Goal: Task Accomplishment & Management: Use online tool/utility

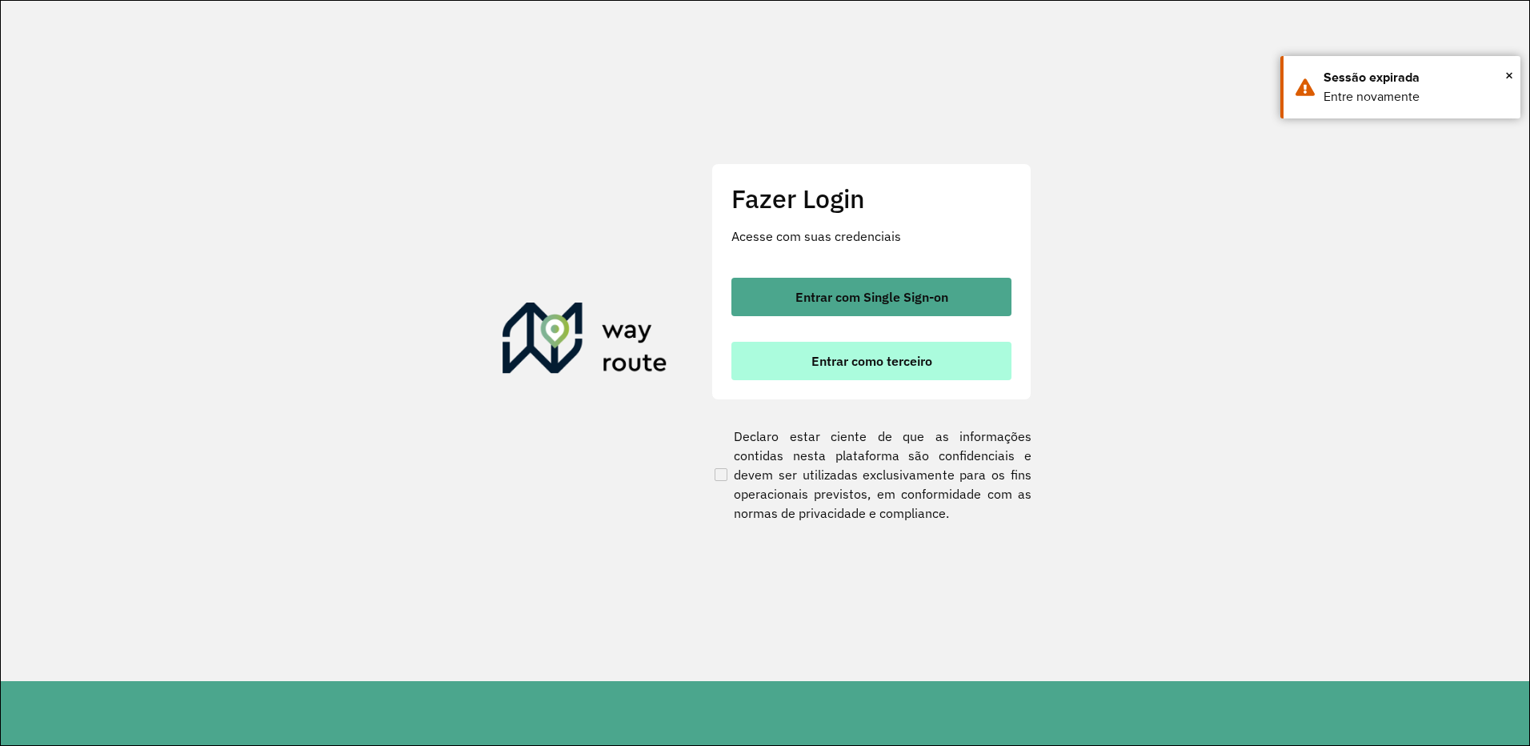
click at [880, 355] on span "Entrar como terceiro" at bounding box center [872, 361] width 121 height 13
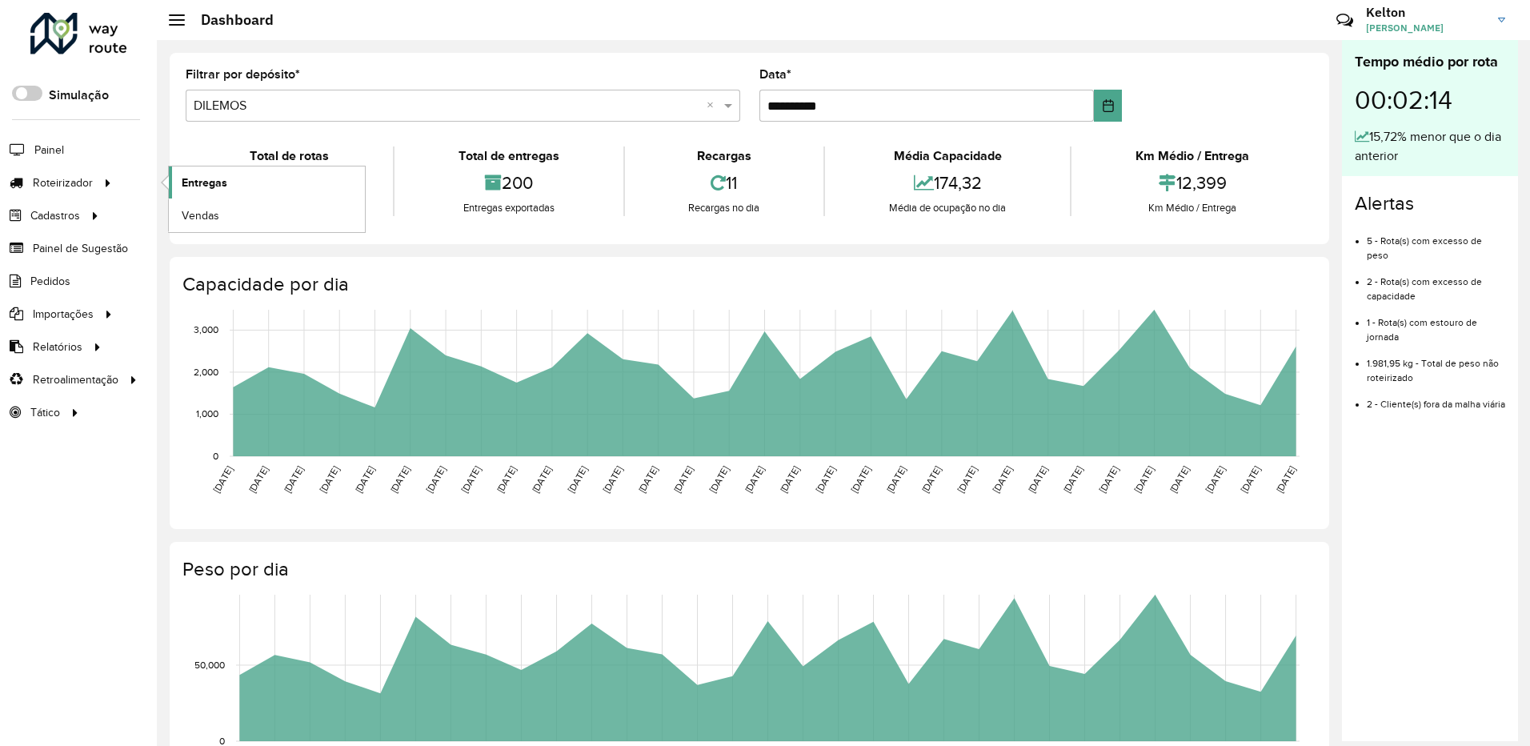
click at [207, 183] on span "Entregas" at bounding box center [205, 182] width 46 height 17
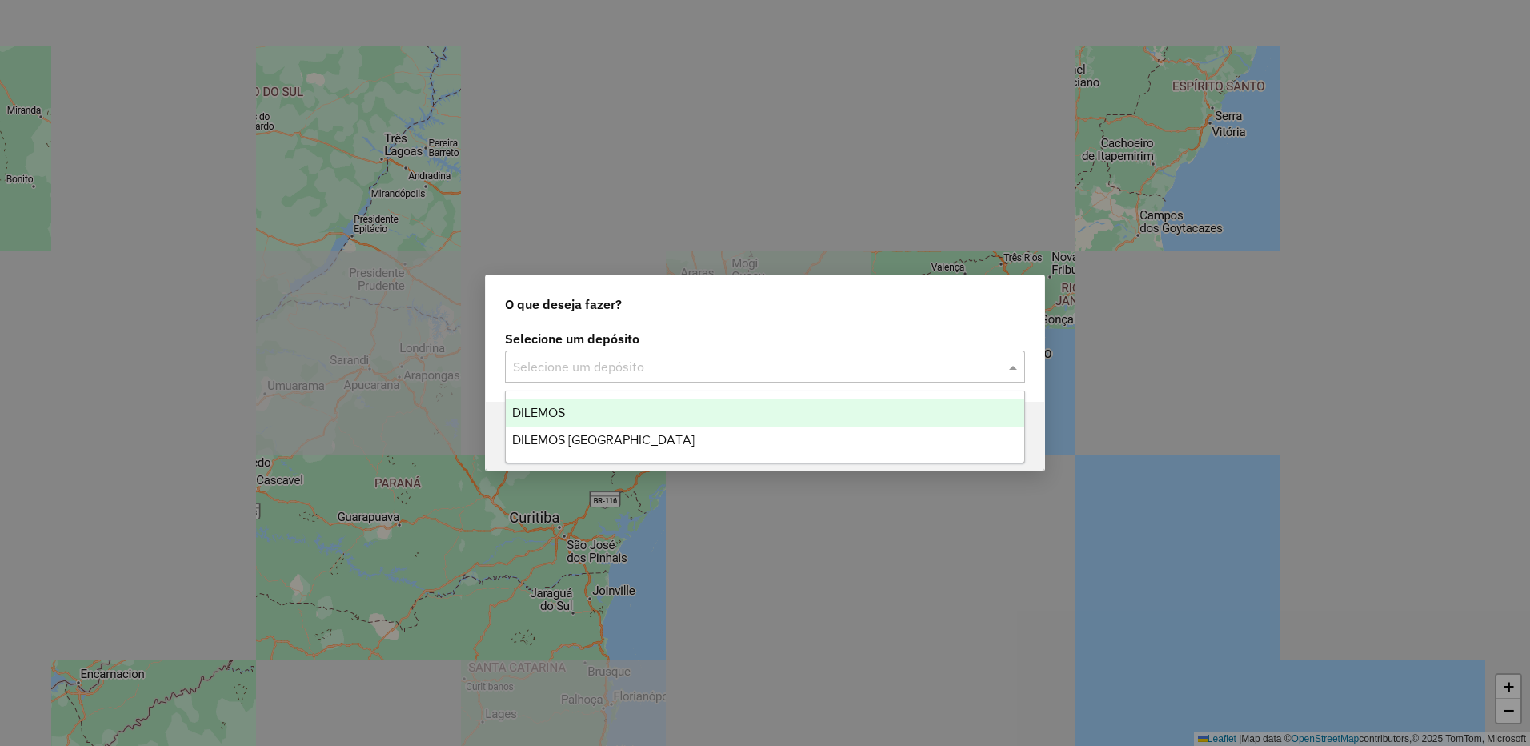
click at [584, 369] on input "text" at bounding box center [749, 367] width 472 height 19
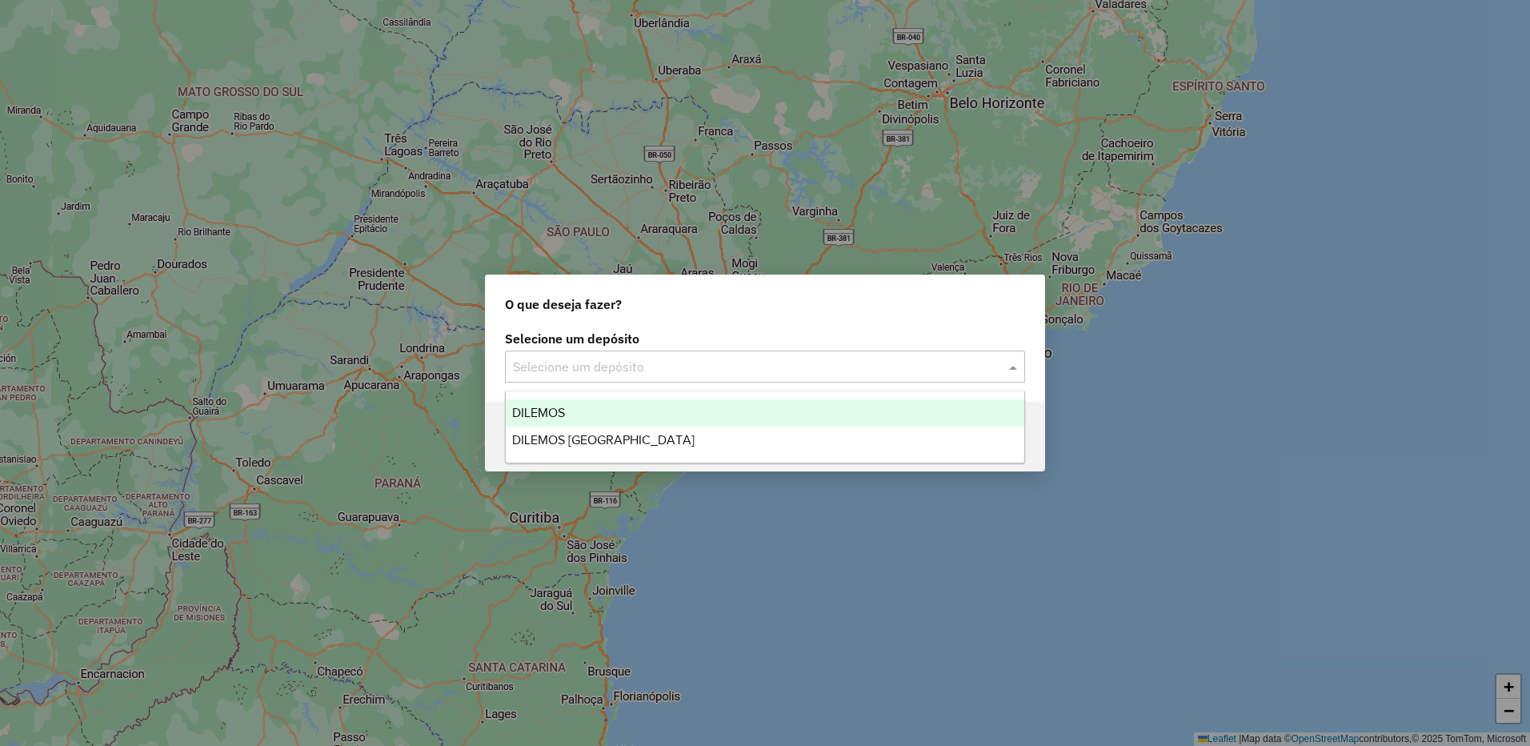
click at [554, 412] on span "DILEMOS" at bounding box center [538, 413] width 53 height 14
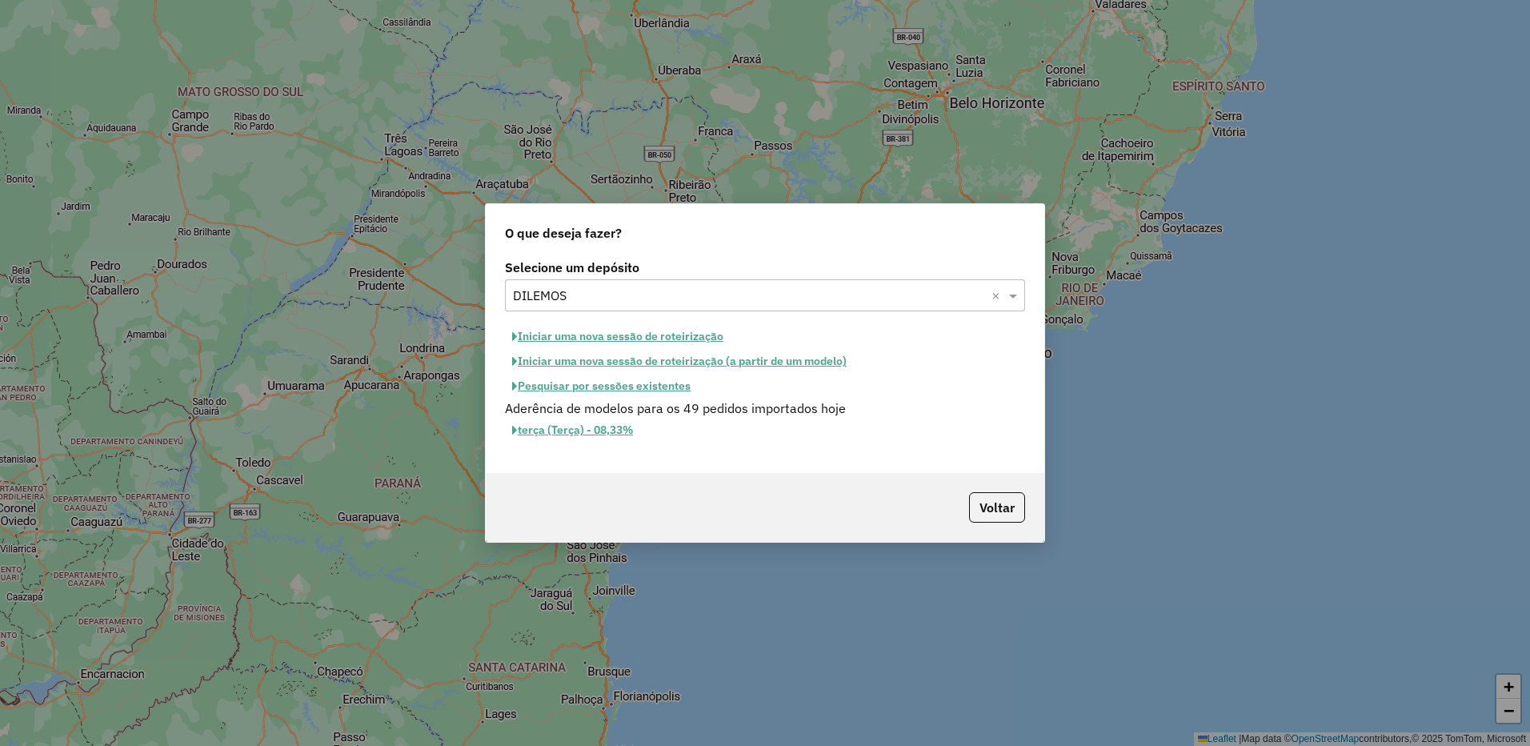
click at [604, 379] on button "Pesquisar por sessões existentes" at bounding box center [601, 386] width 193 height 25
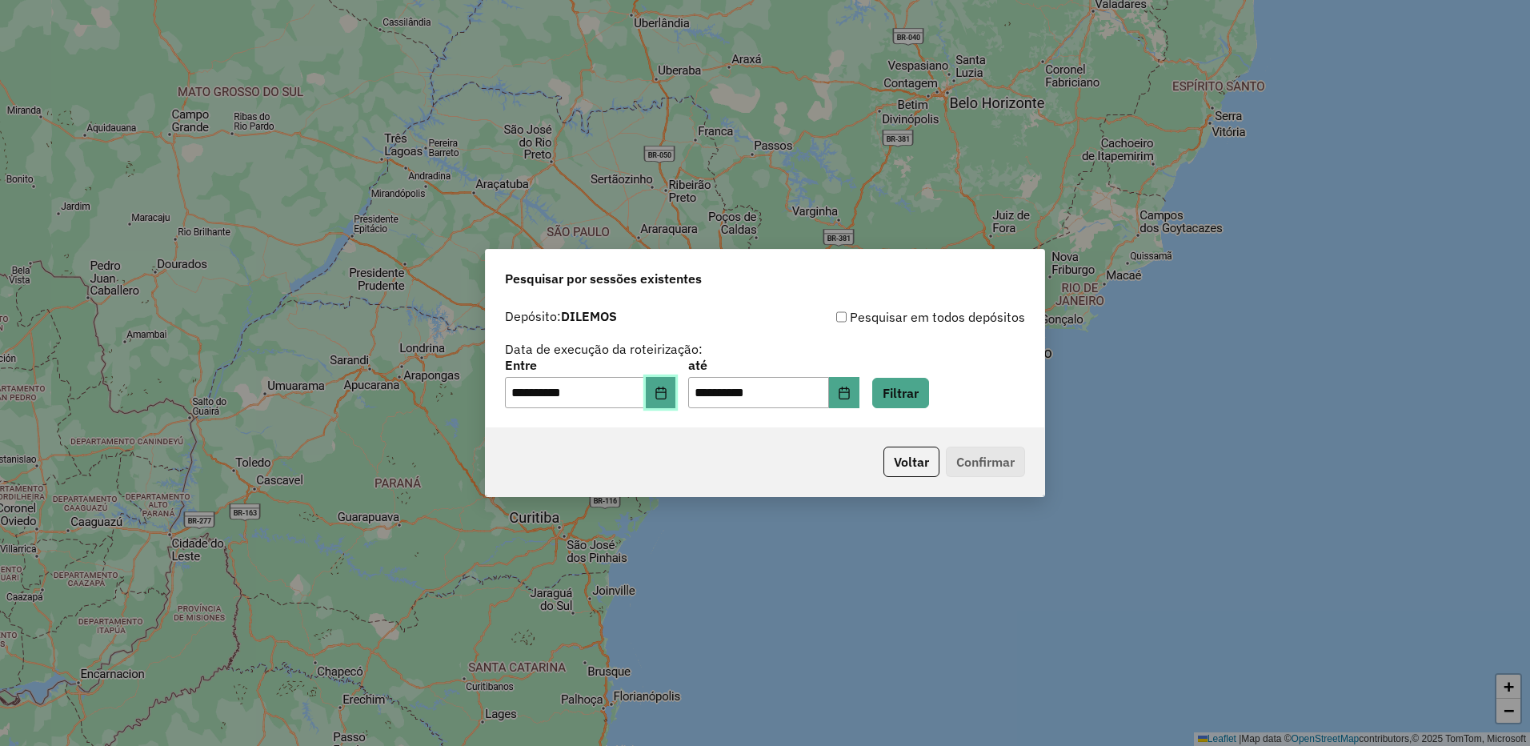
click at [668, 395] on icon "Choose Date" at bounding box center [661, 393] width 13 height 13
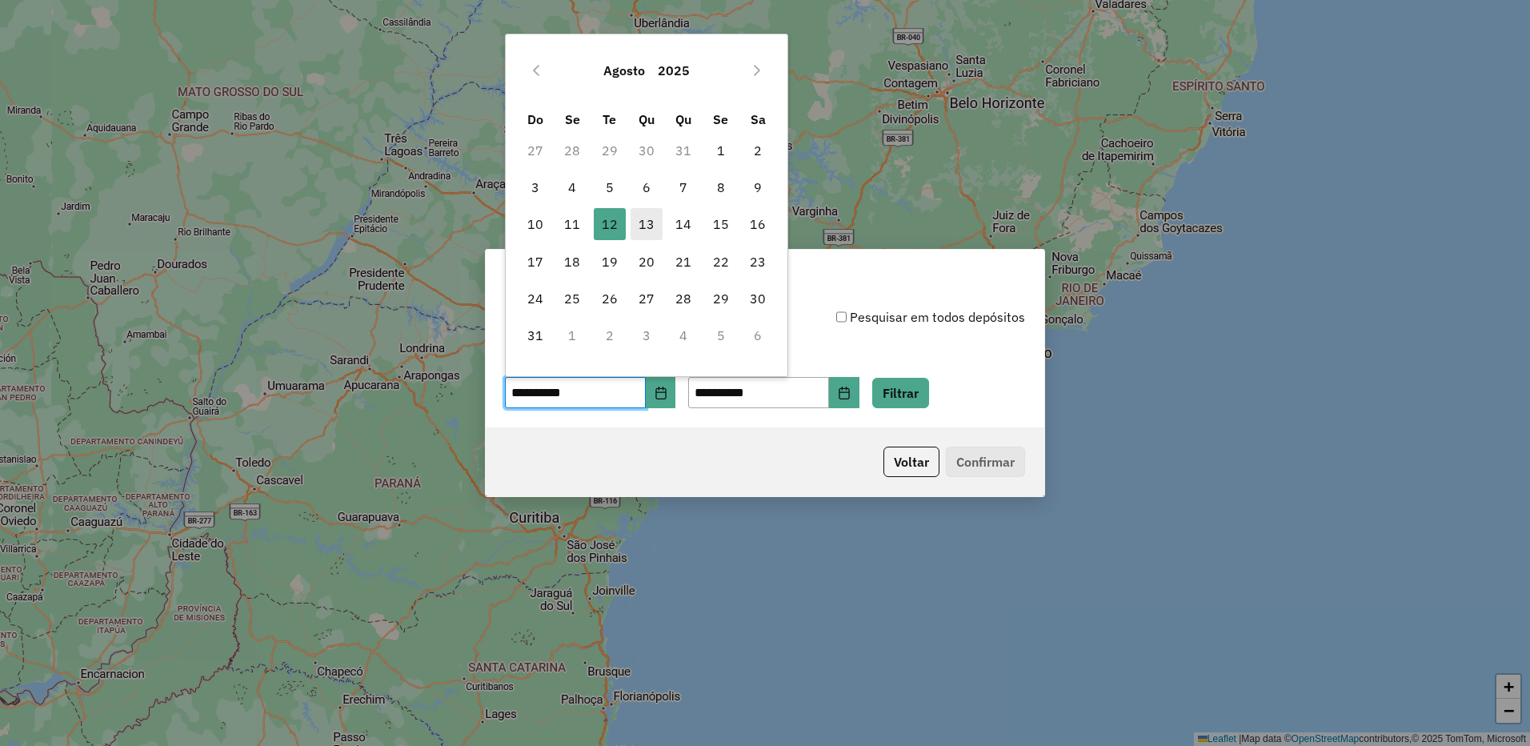
click at [653, 219] on span "13" at bounding box center [647, 224] width 32 height 32
type input "**********"
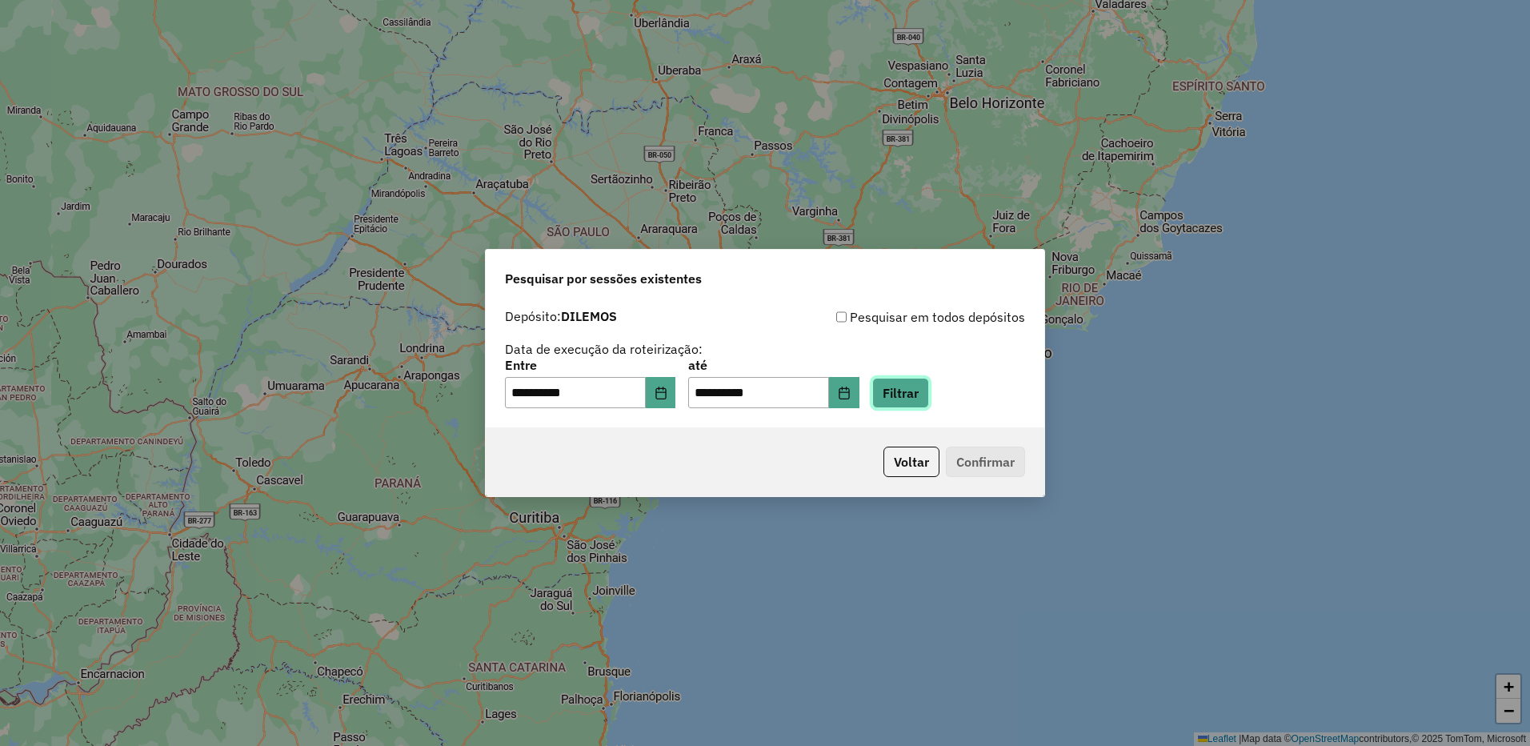
click at [929, 394] on button "Filtrar" at bounding box center [900, 393] width 57 height 30
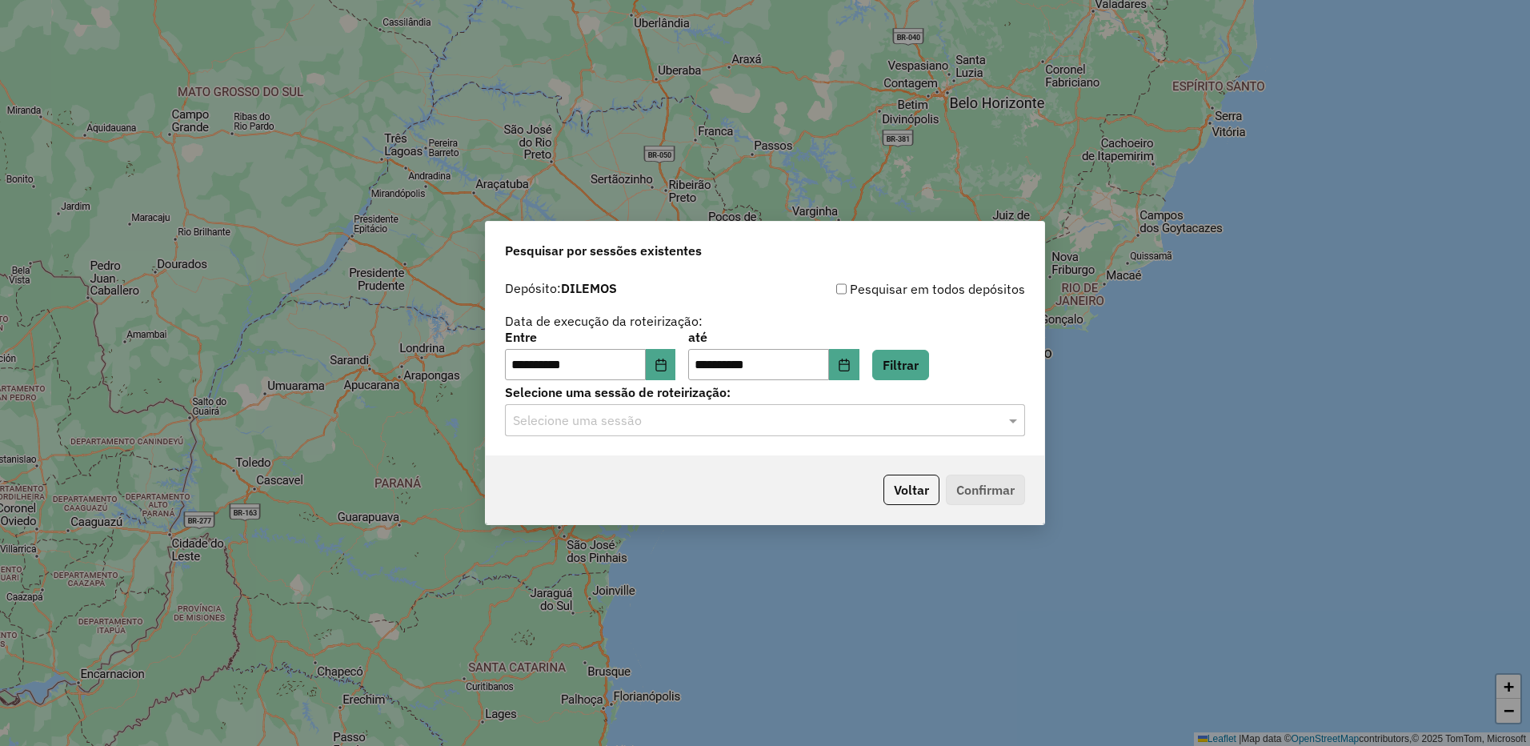
click at [869, 420] on input "text" at bounding box center [749, 420] width 472 height 19
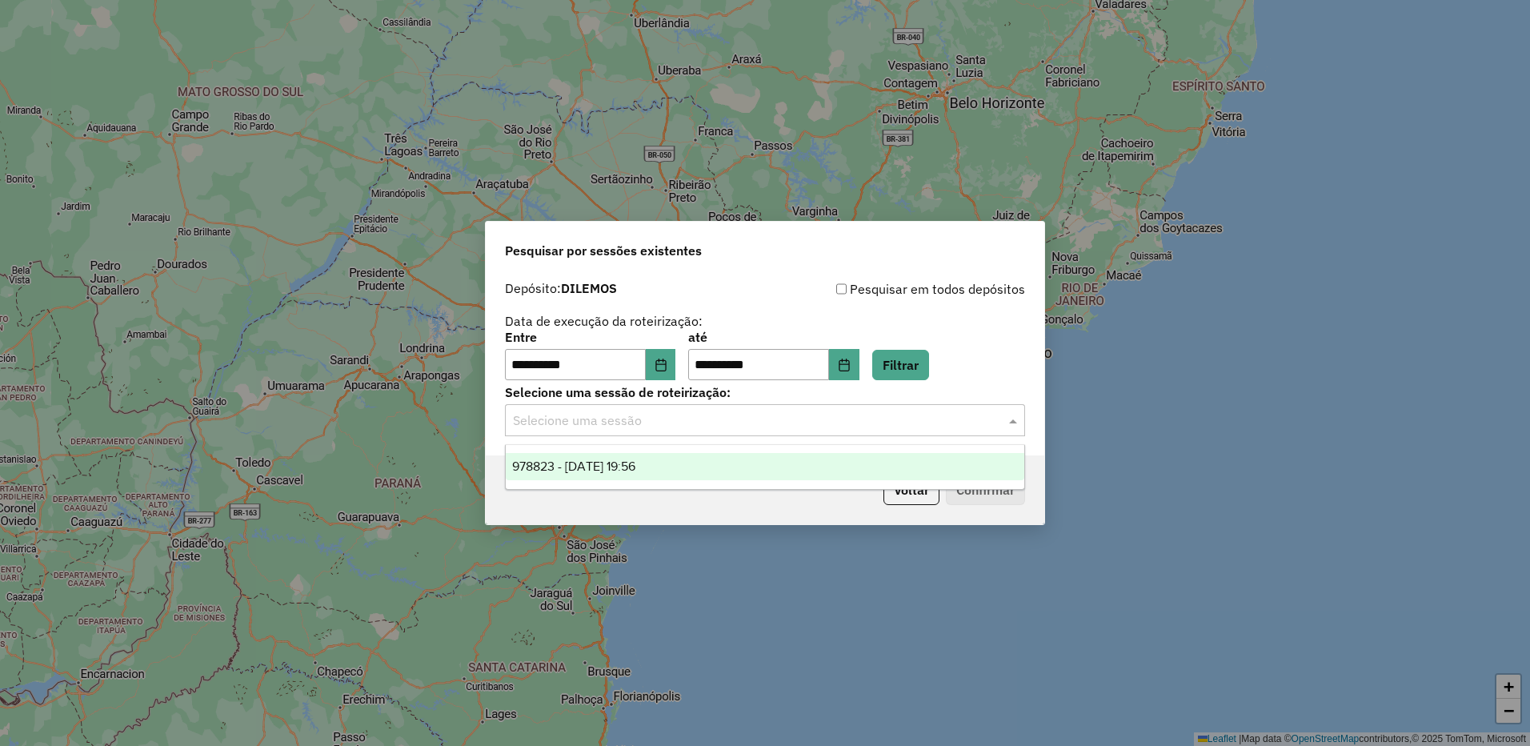
click at [858, 464] on div "978823 - 13/08/2025 19:56" at bounding box center [765, 466] width 519 height 27
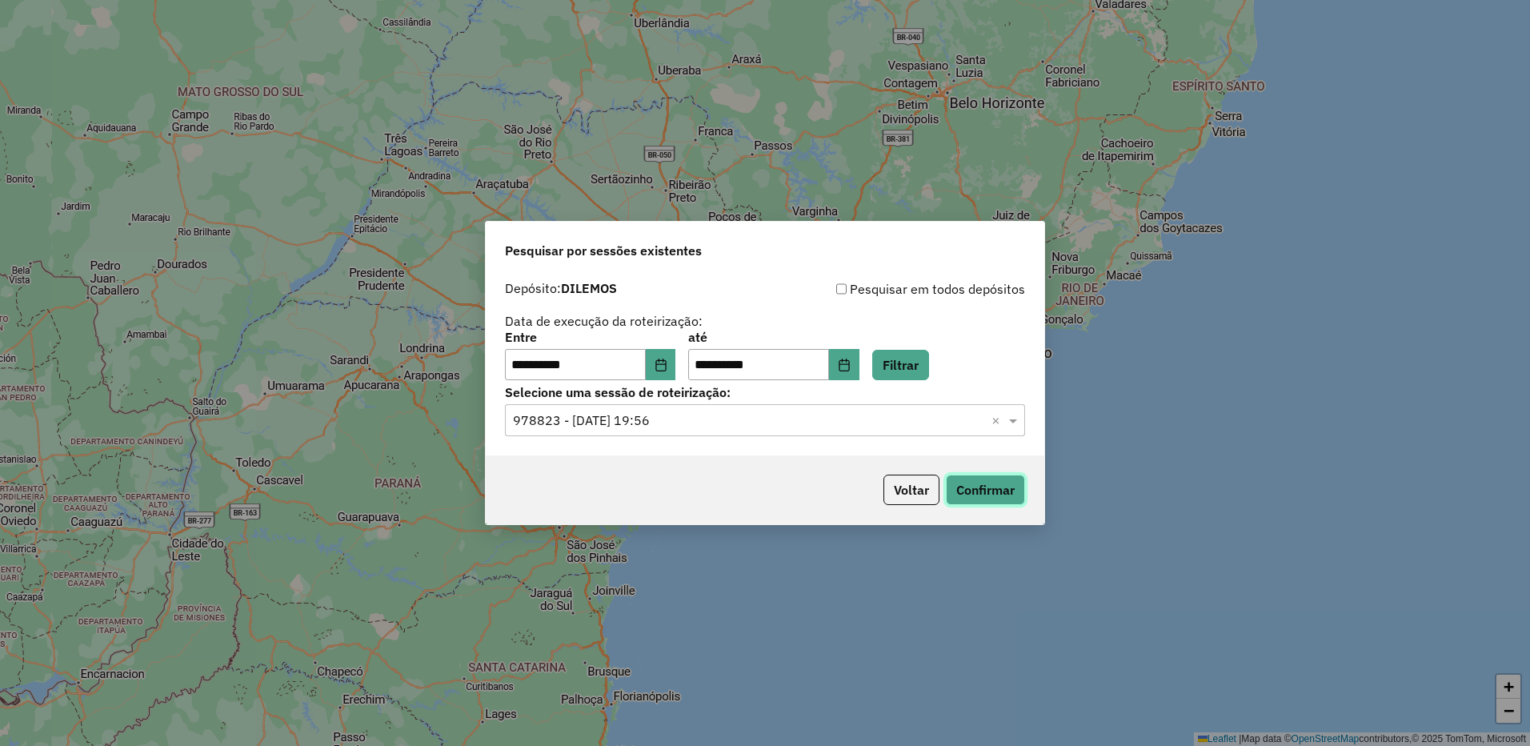
click at [981, 489] on button "Confirmar" at bounding box center [985, 490] width 79 height 30
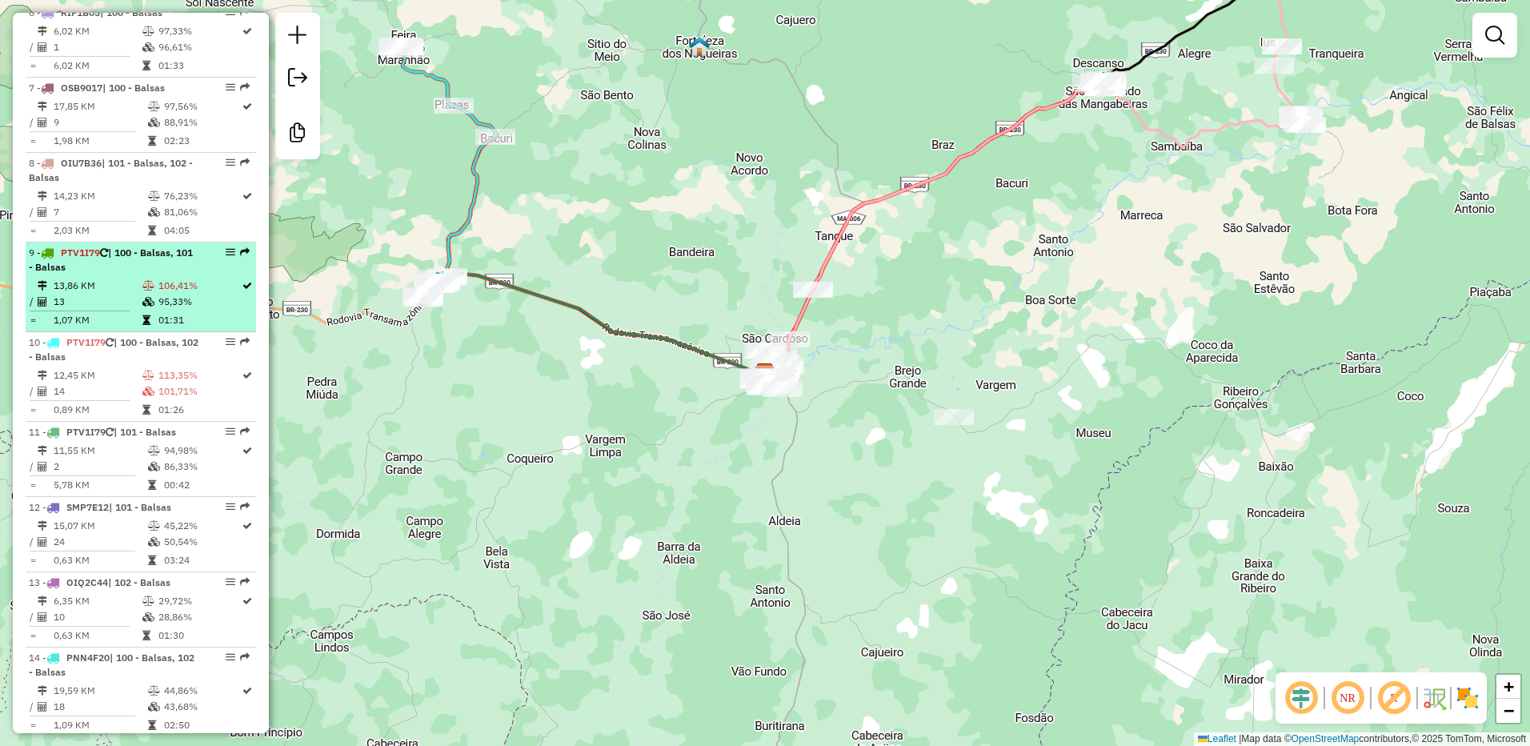
scroll to position [1029, 0]
